Goal: Information Seeking & Learning: Learn about a topic

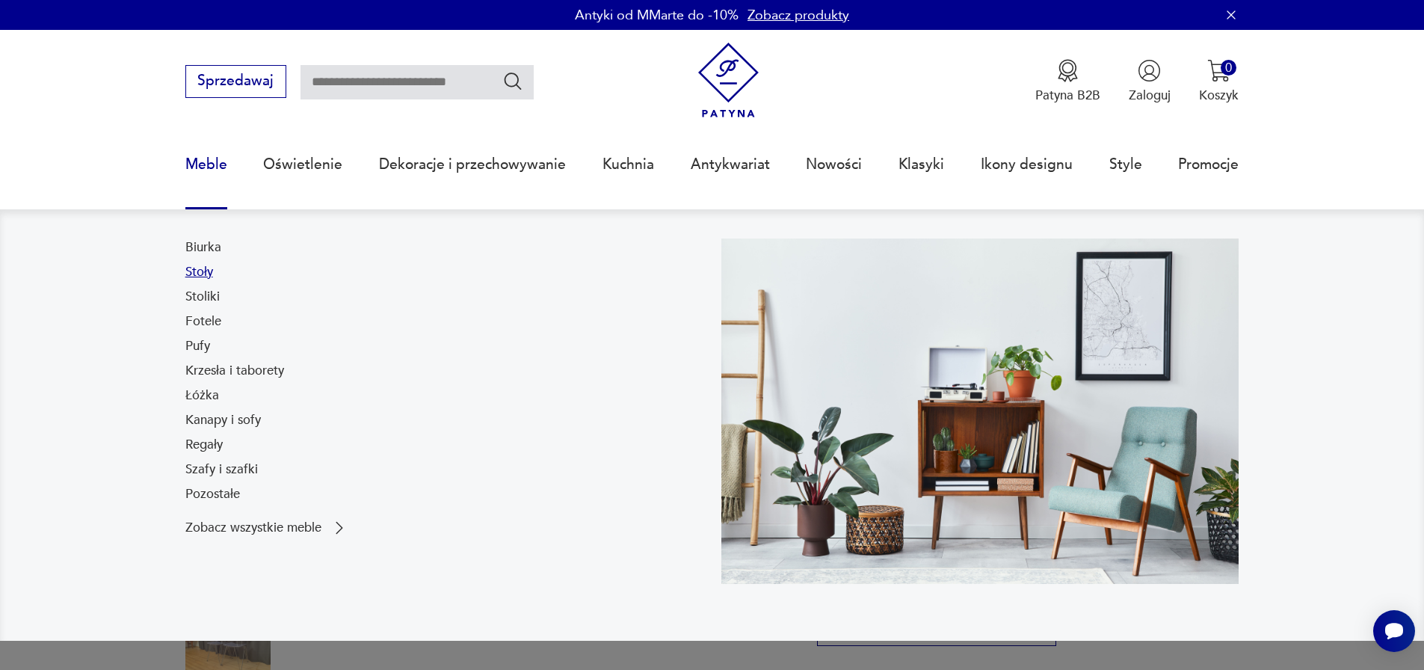
click at [211, 272] on link "Stoły" at bounding box center [199, 272] width 28 height 18
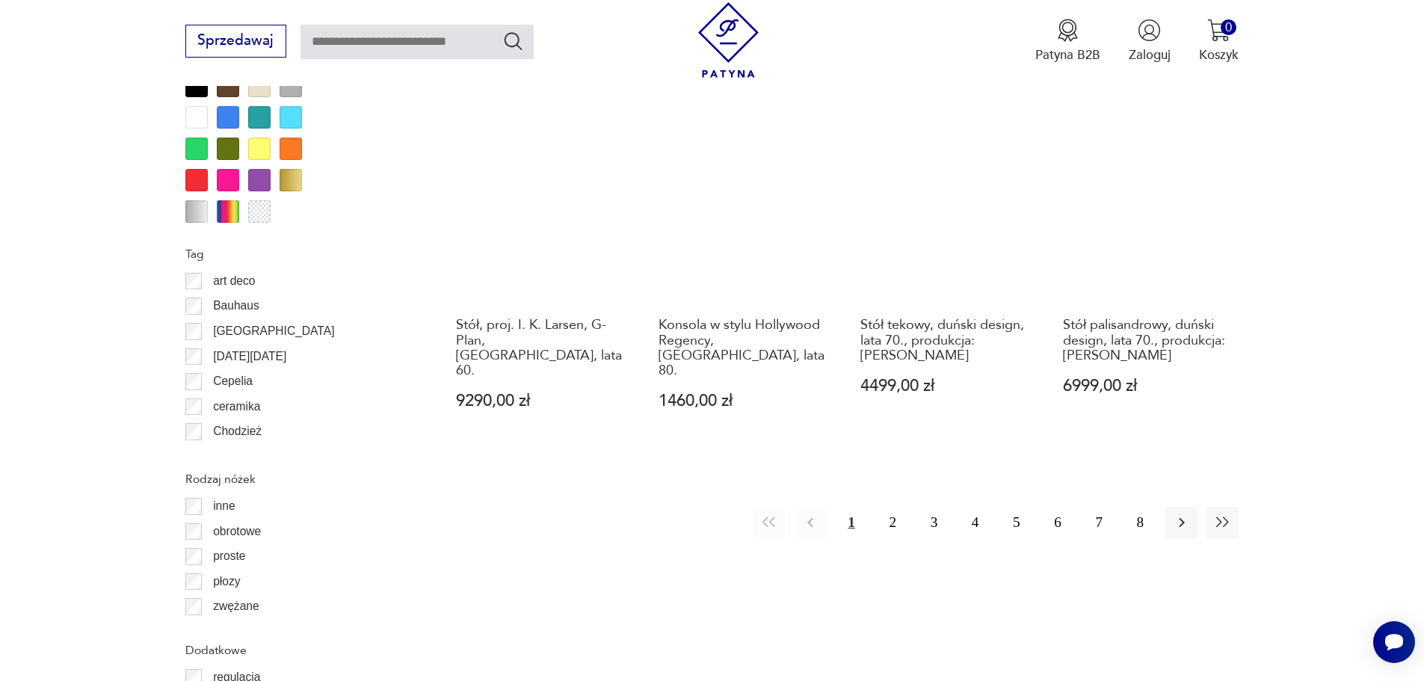
scroll to position [1618, 0]
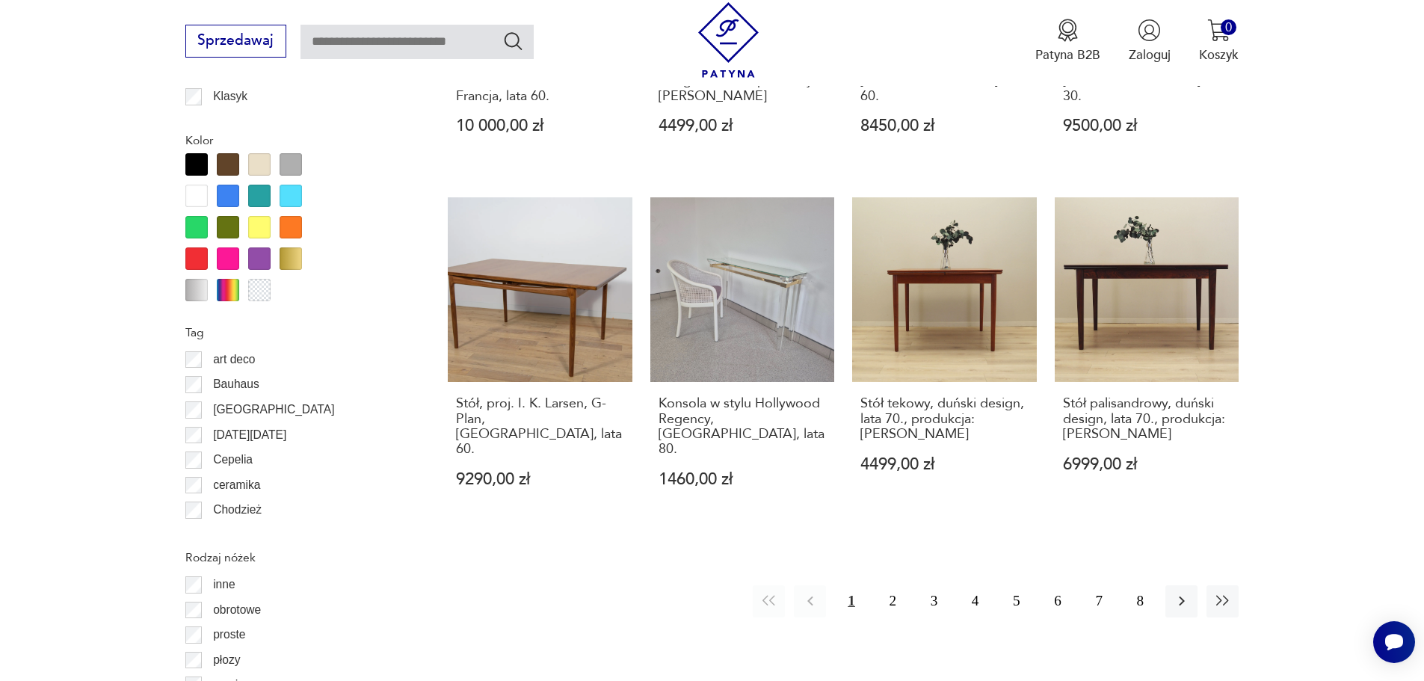
click at [195, 265] on div at bounding box center [196, 258] width 22 height 22
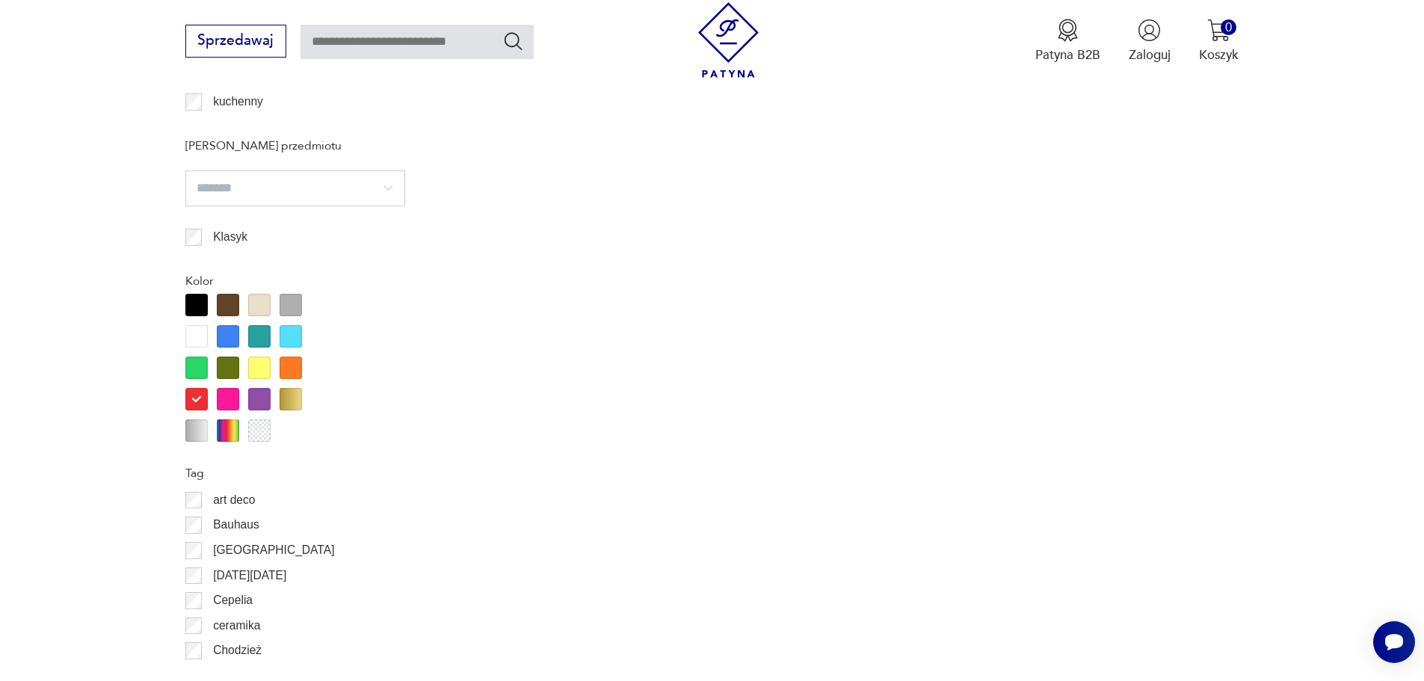
scroll to position [1478, 0]
click at [197, 393] on div at bounding box center [196, 398] width 22 height 22
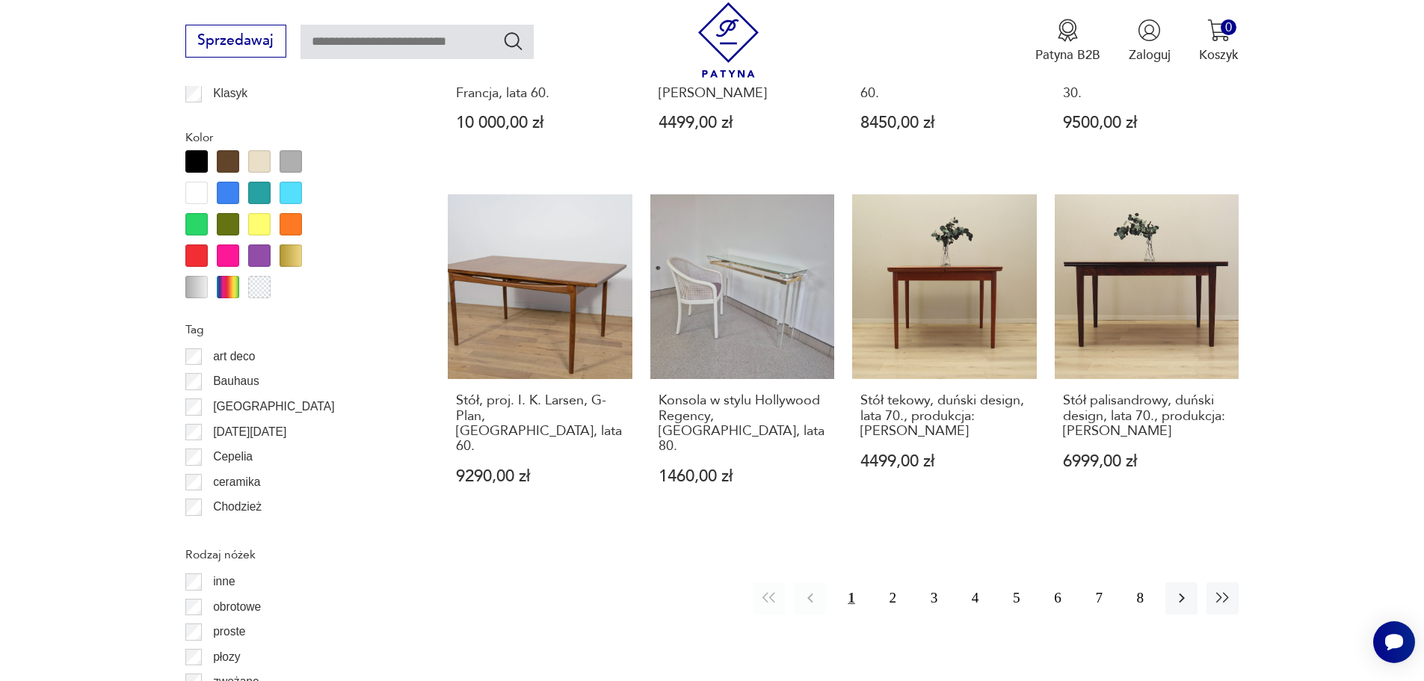
scroll to position [1628, 0]
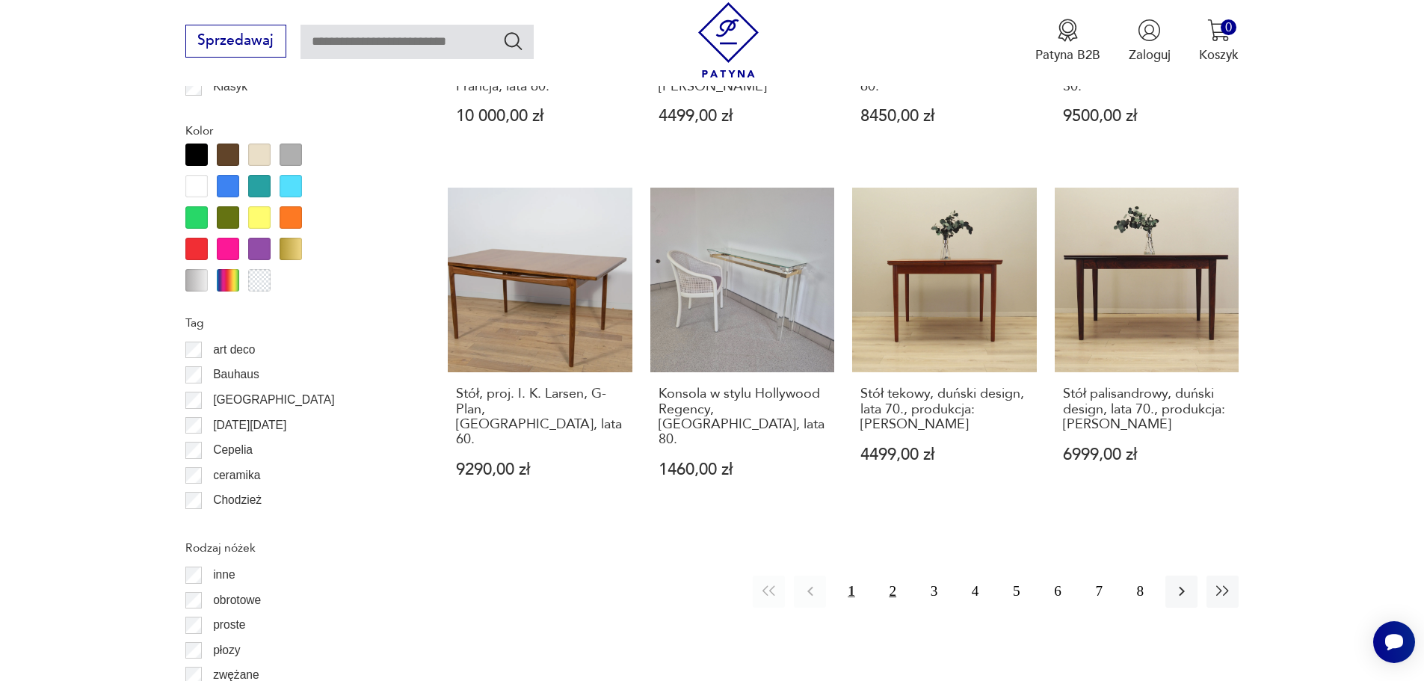
click at [886, 575] on button "2" at bounding box center [893, 591] width 32 height 32
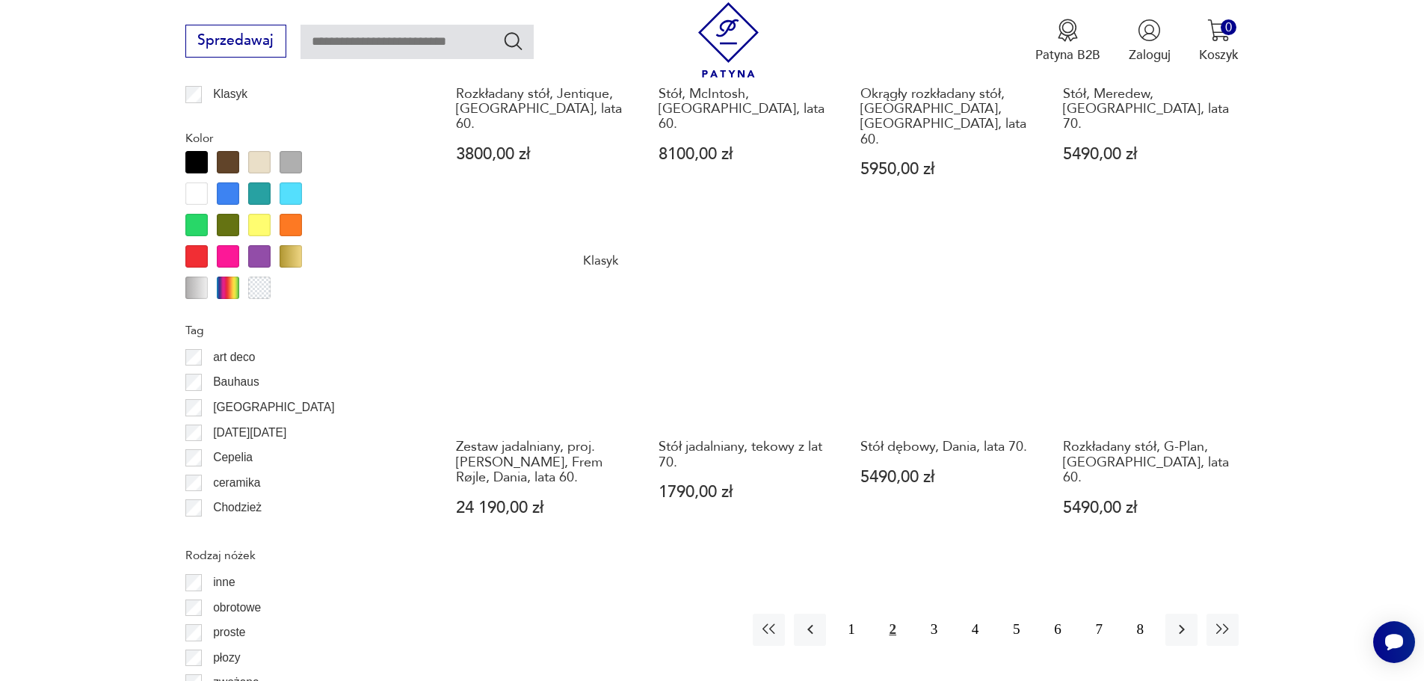
scroll to position [1628, 0]
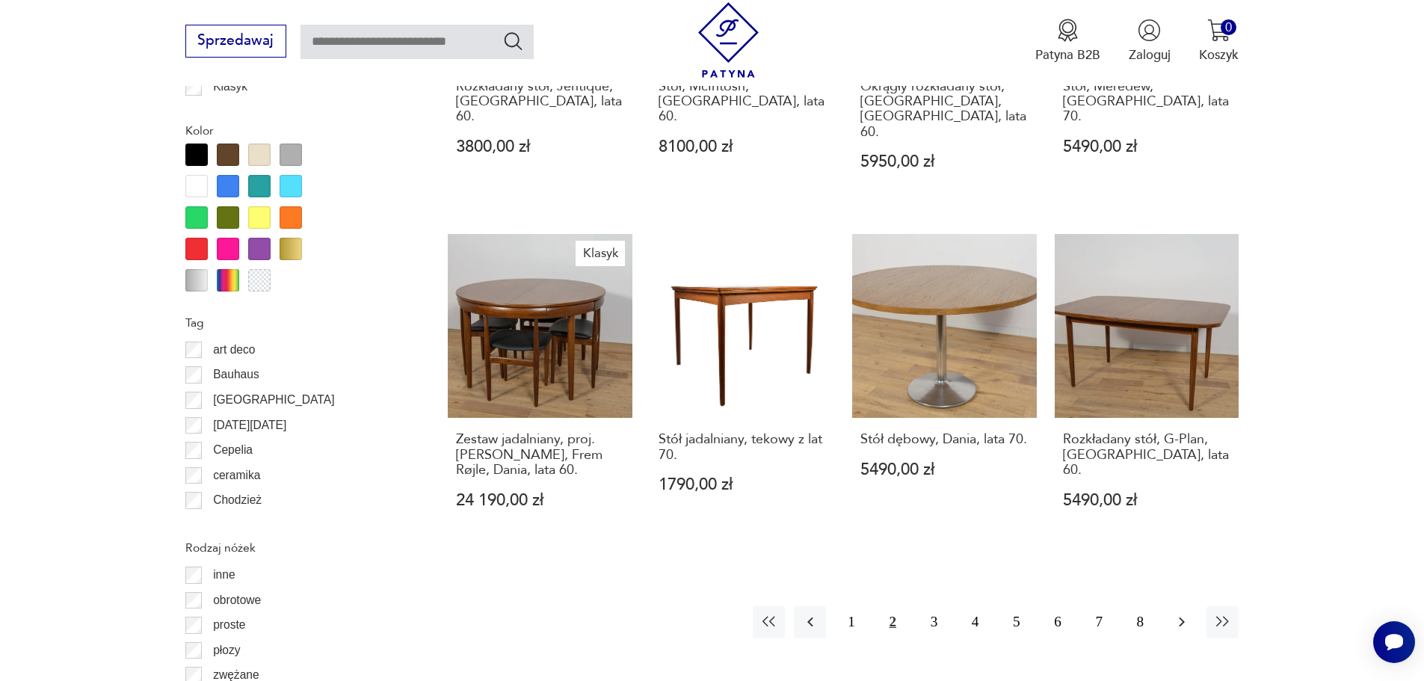
click at [1178, 613] on icon "button" at bounding box center [1182, 622] width 18 height 18
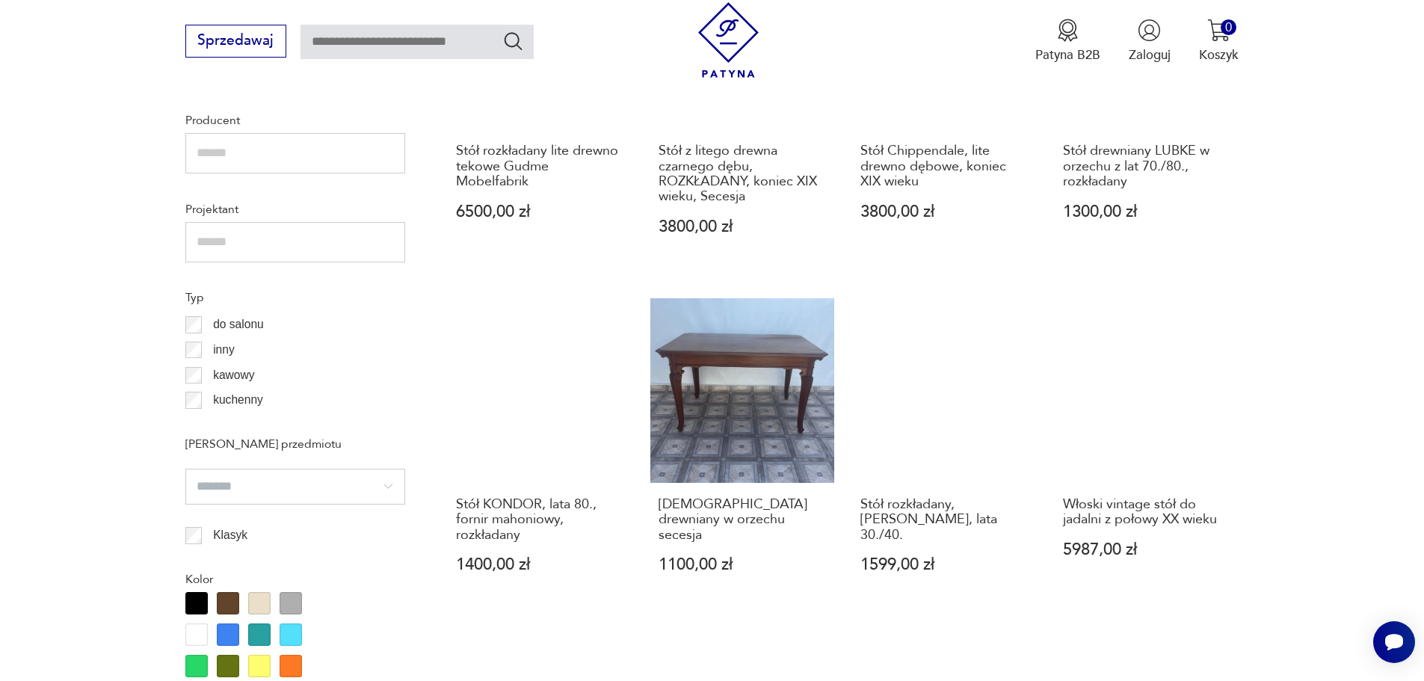
scroll to position [1628, 0]
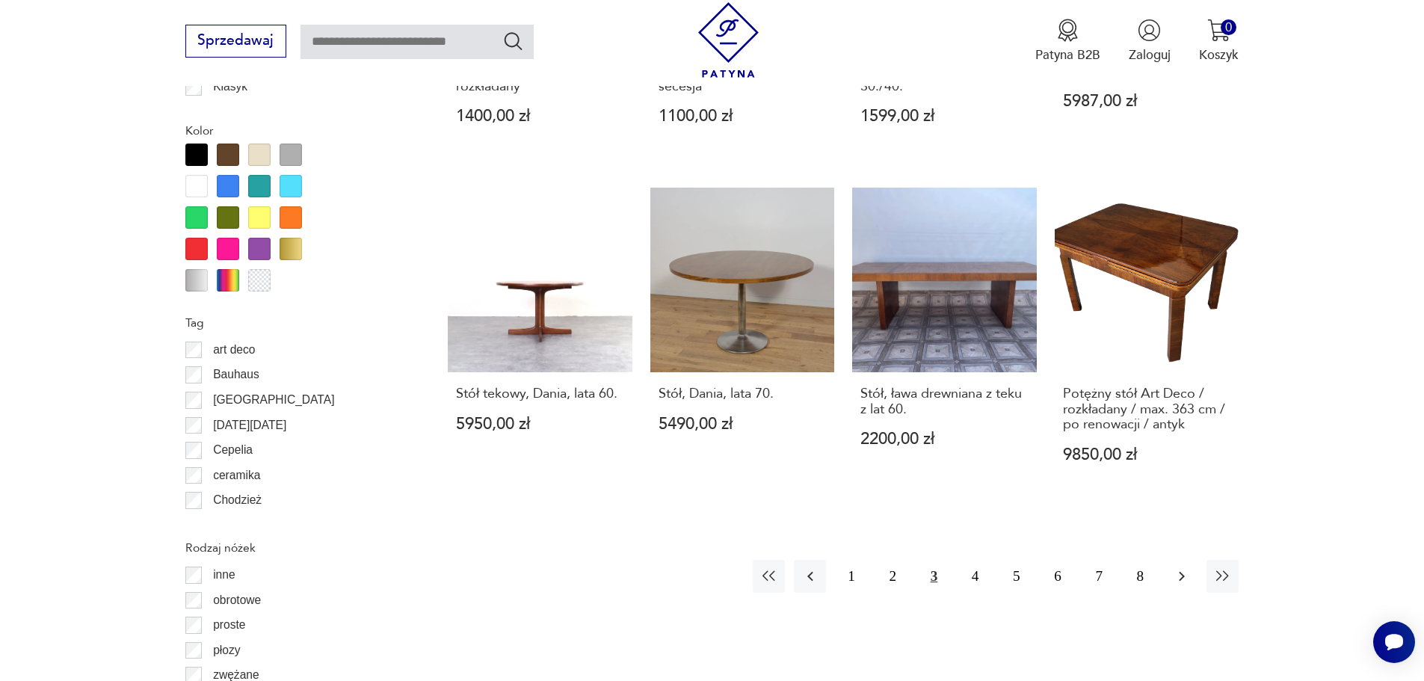
click at [1174, 575] on icon "button" at bounding box center [1182, 576] width 18 height 18
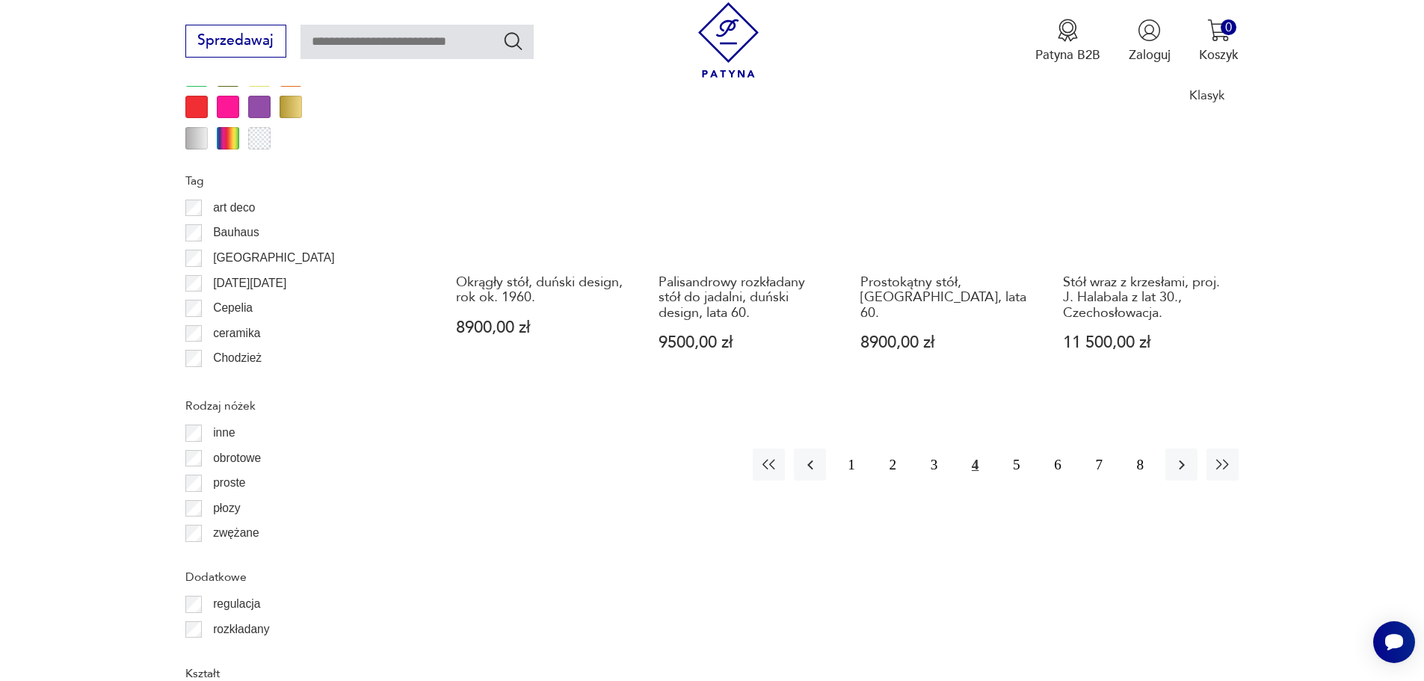
scroll to position [1777, 0]
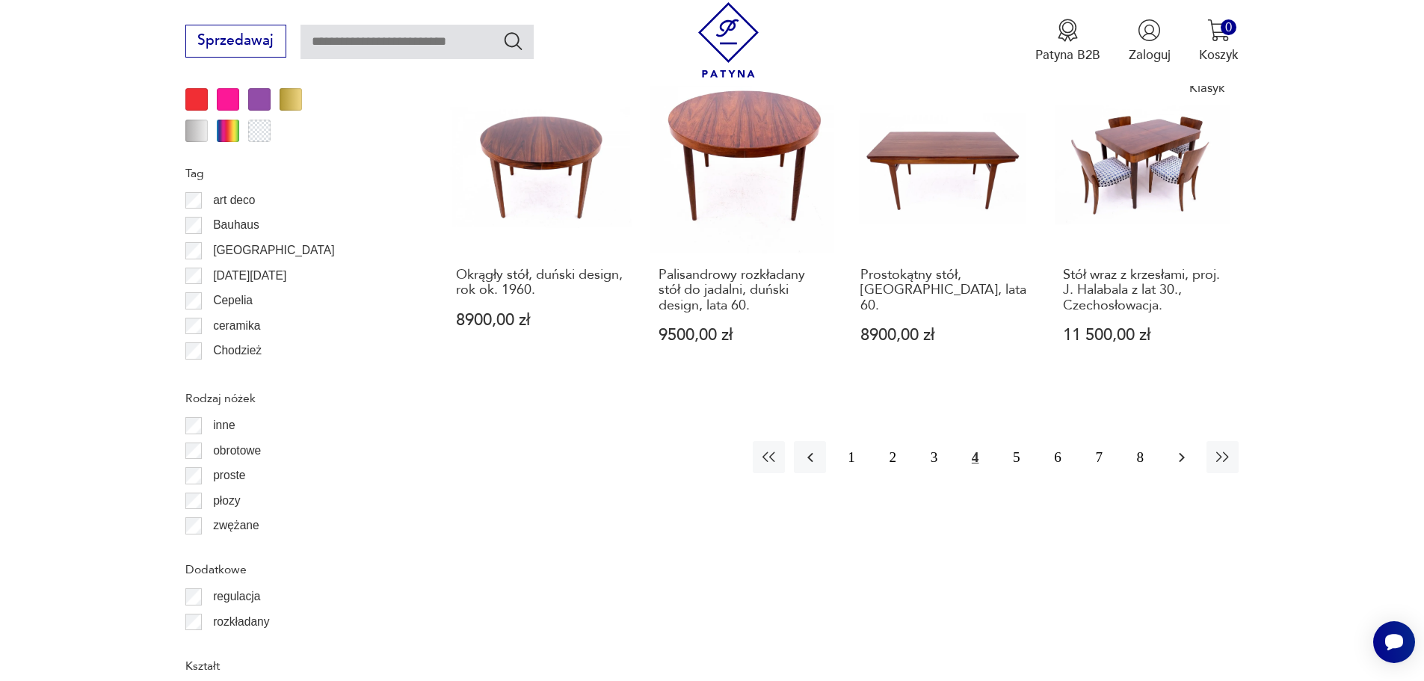
click at [1182, 448] on icon "button" at bounding box center [1182, 457] width 18 height 18
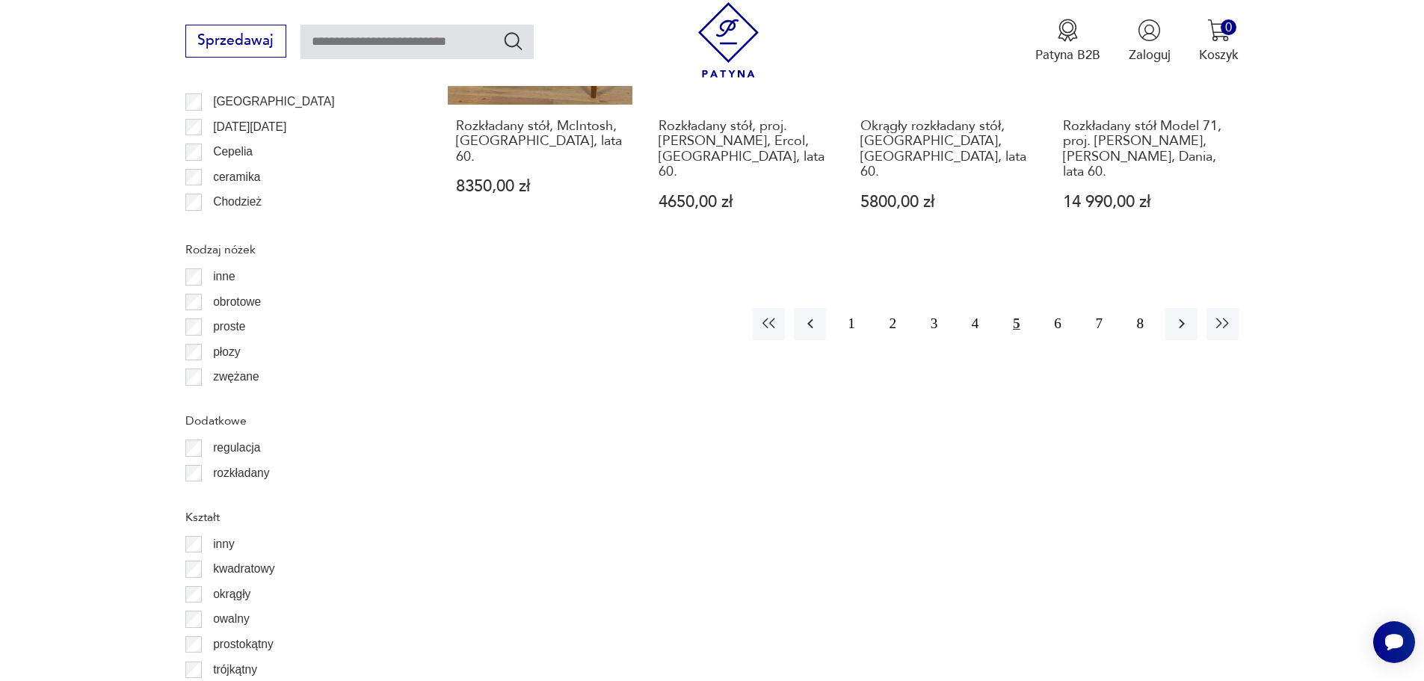
scroll to position [1927, 0]
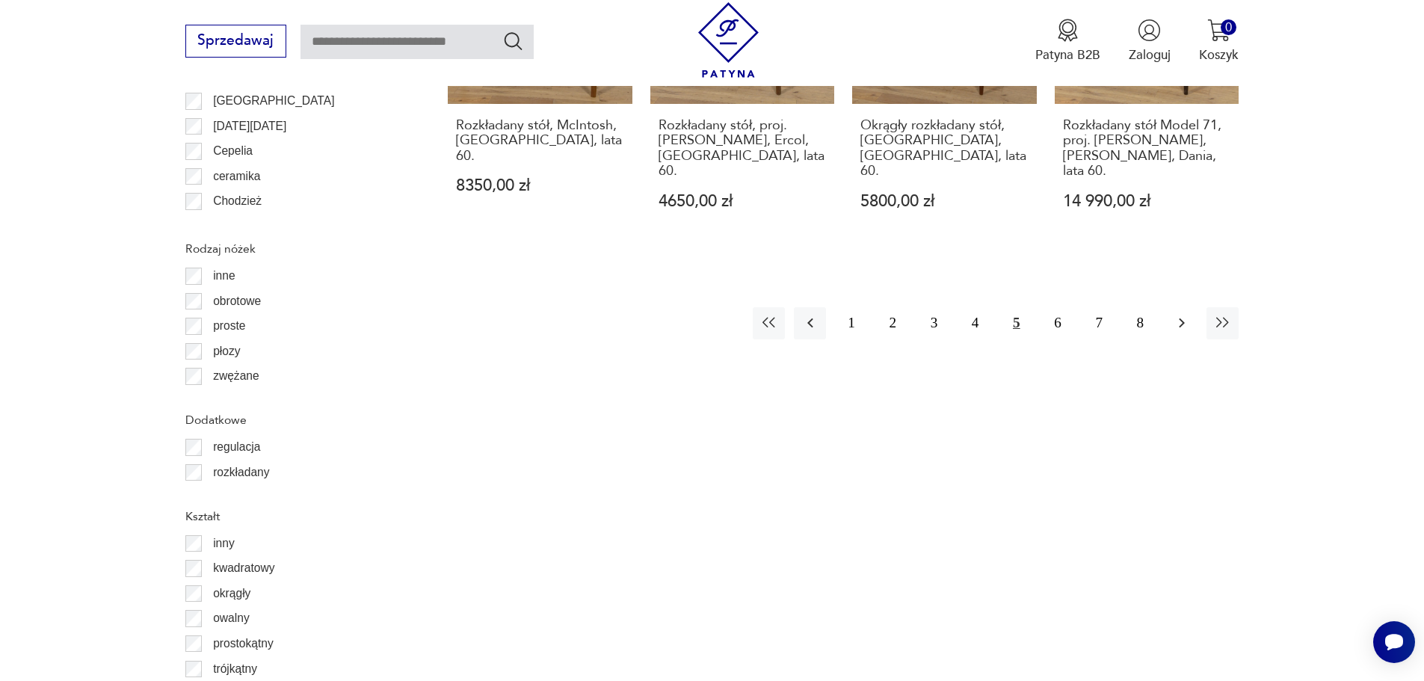
click at [1179, 314] on icon "button" at bounding box center [1182, 323] width 18 height 18
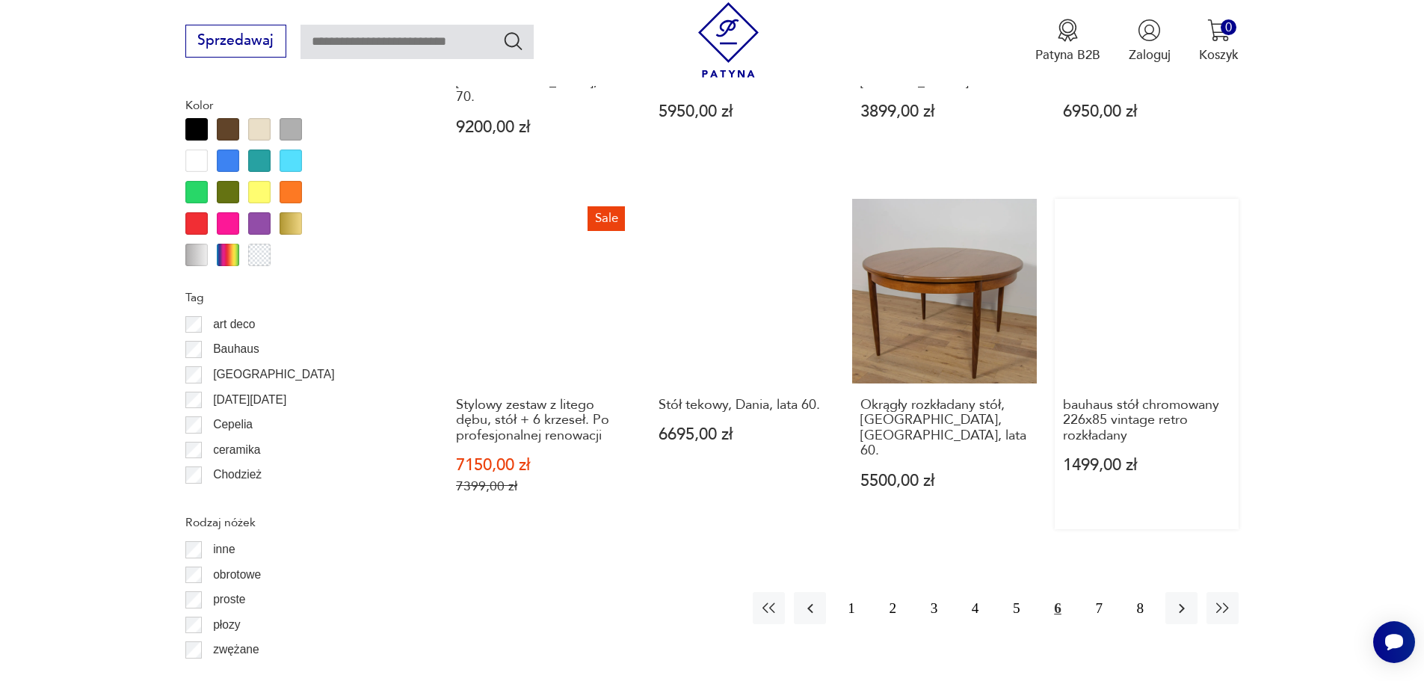
scroll to position [1777, 0]
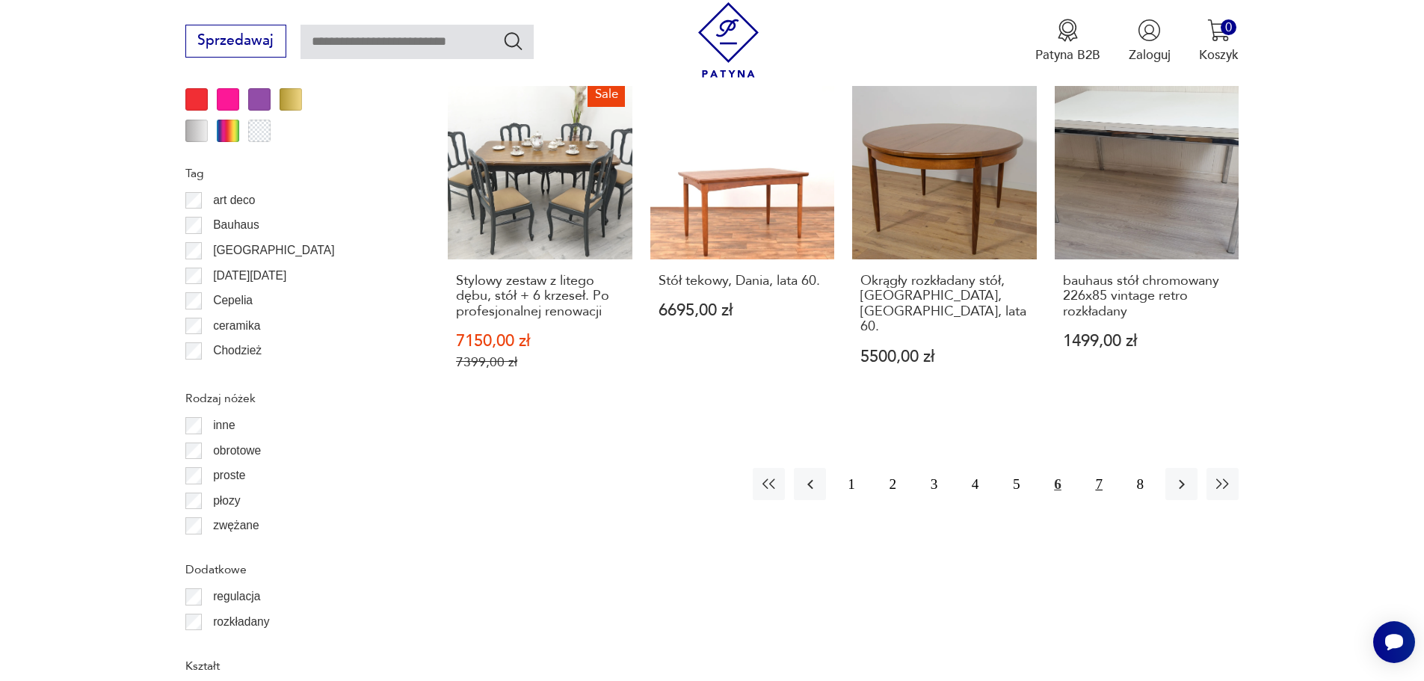
click at [1102, 468] on button "7" at bounding box center [1099, 484] width 32 height 32
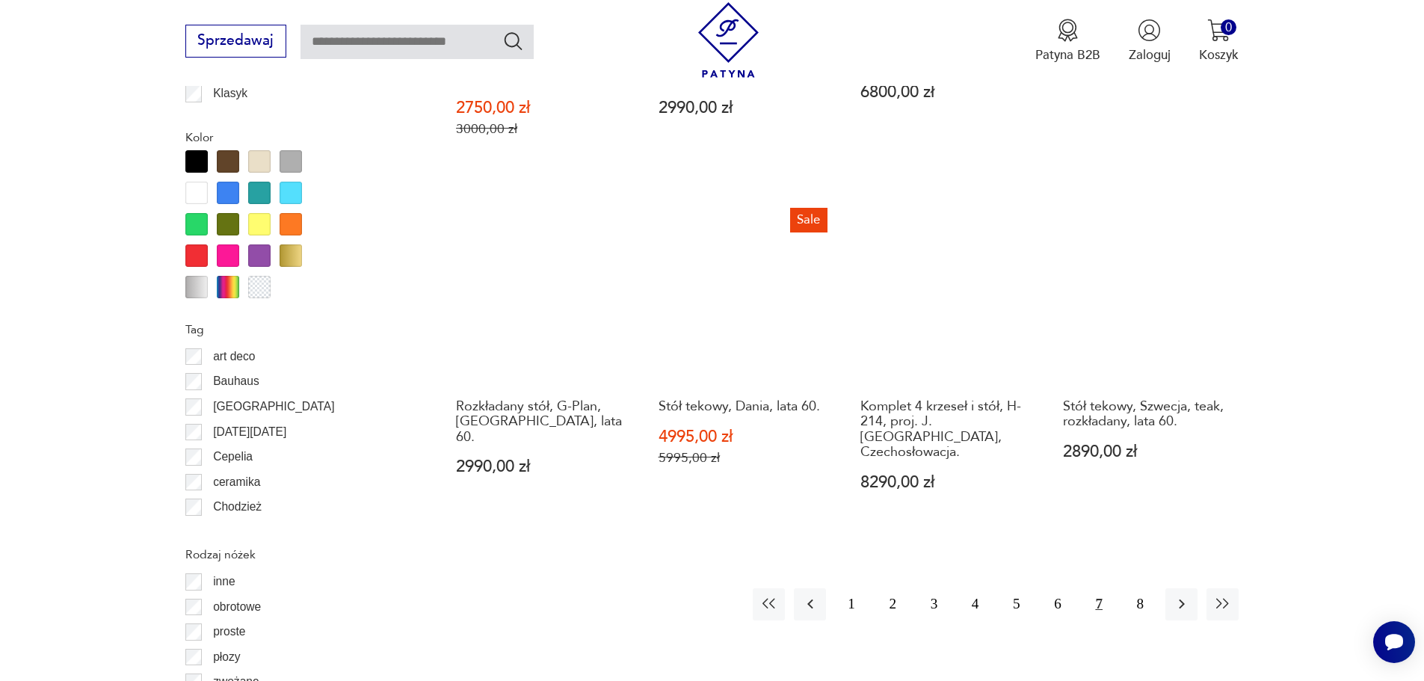
scroll to position [1628, 0]
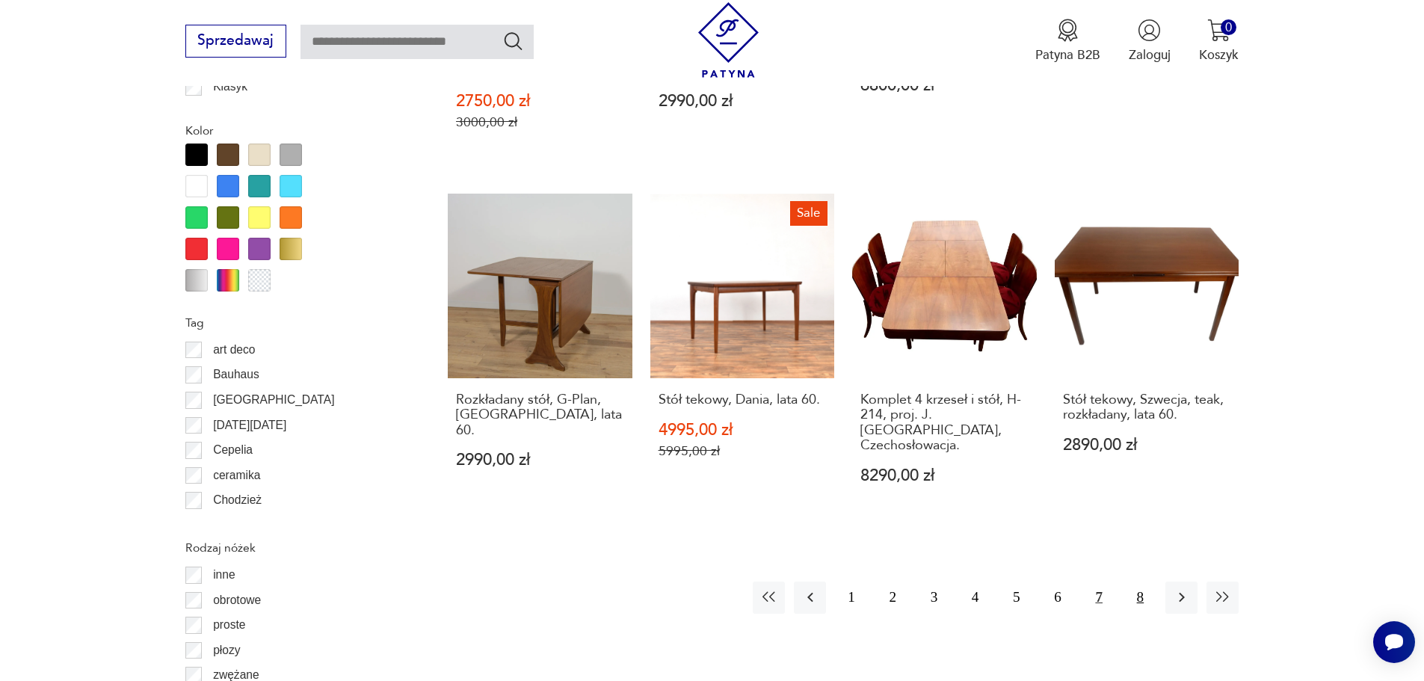
click at [1142, 588] on button "8" at bounding box center [1140, 597] width 32 height 32
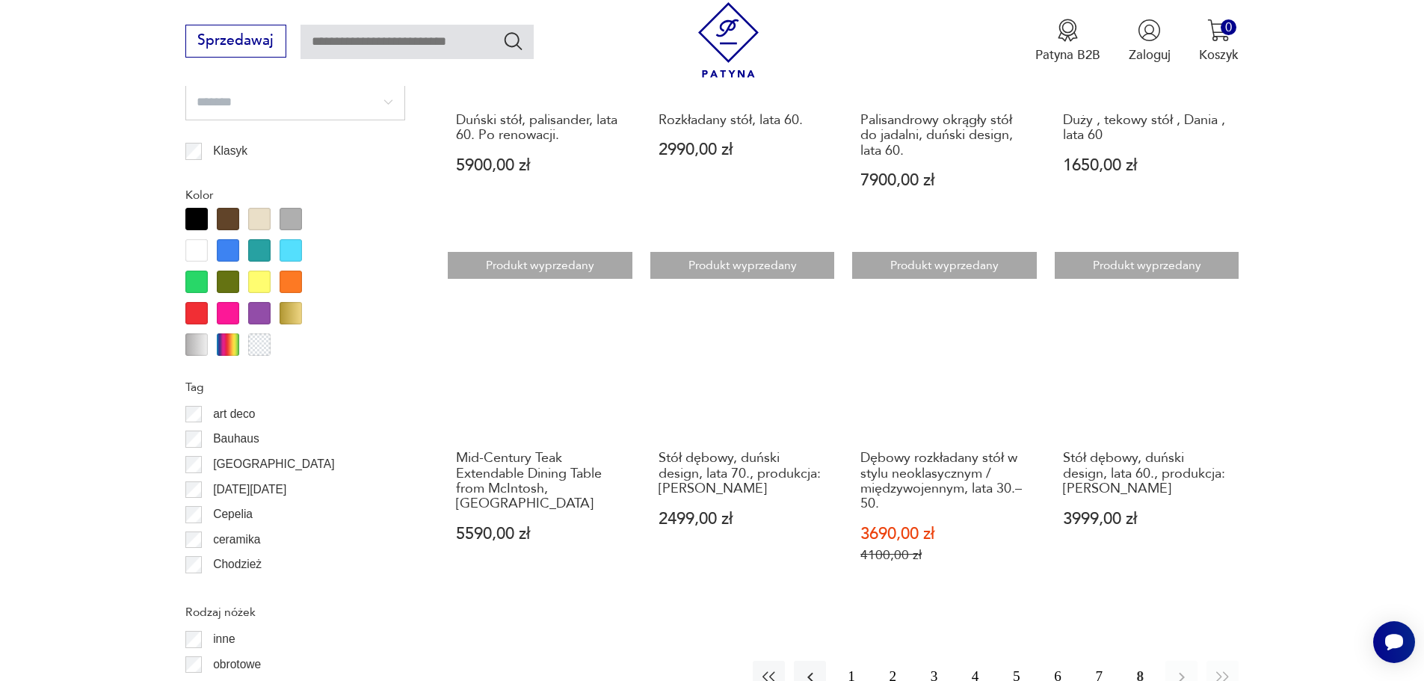
scroll to position [1702, 0]
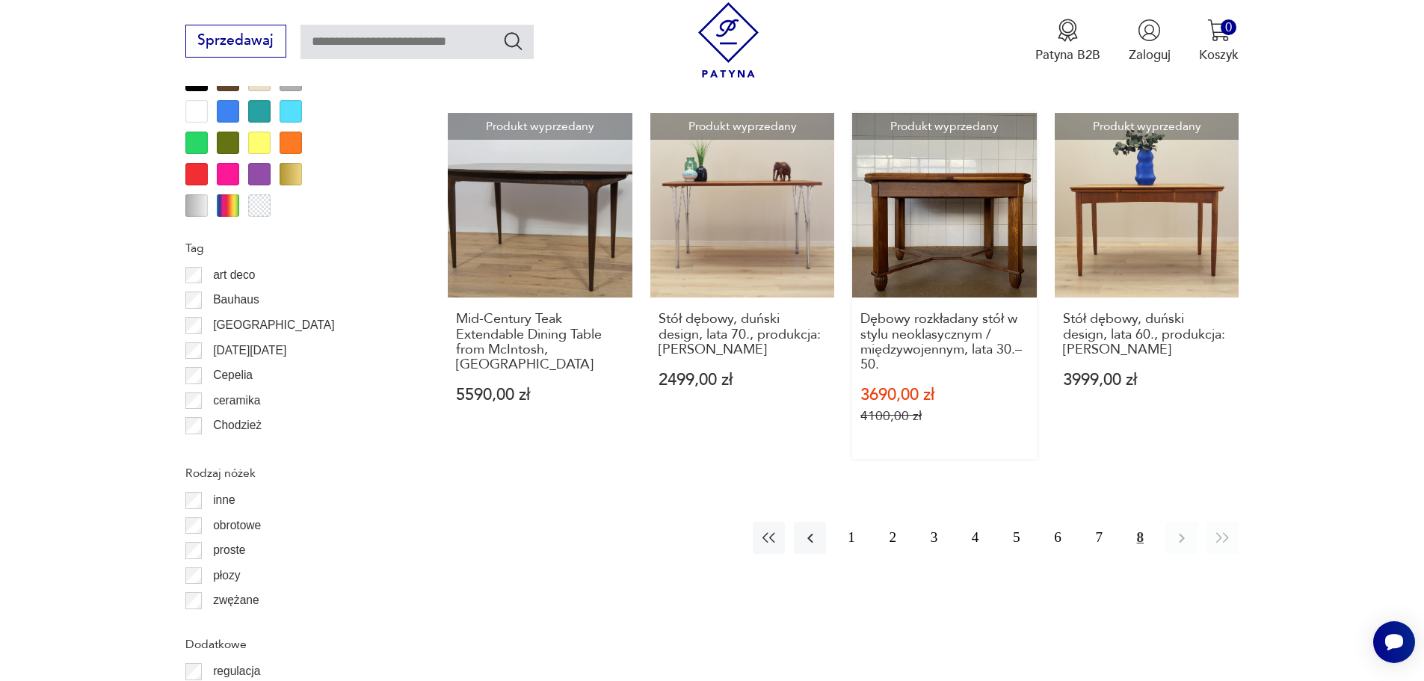
click at [986, 197] on link "Produkt wyprzedany Dębowy rozkładany stół w stylu neoklasycznym / międzywojenny…" at bounding box center [944, 286] width 185 height 346
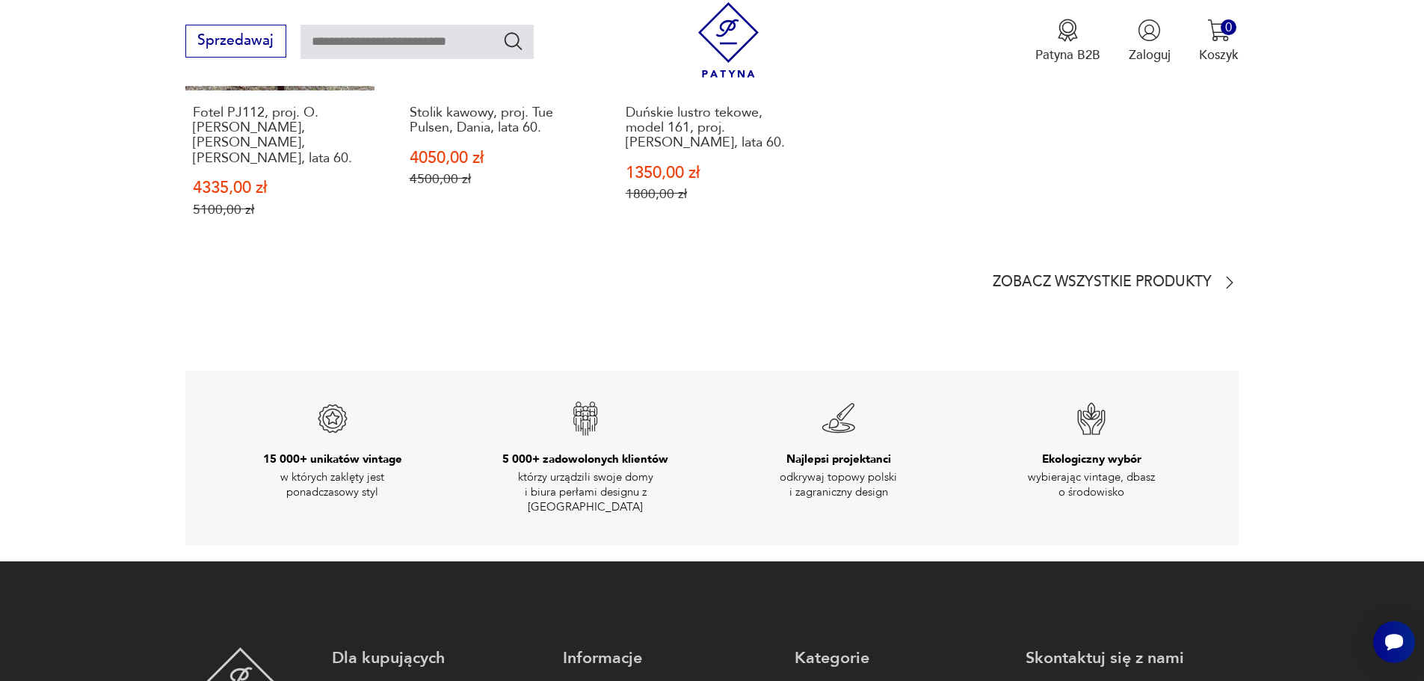
scroll to position [2690, 0]
